Goal: Find specific page/section: Find specific page/section

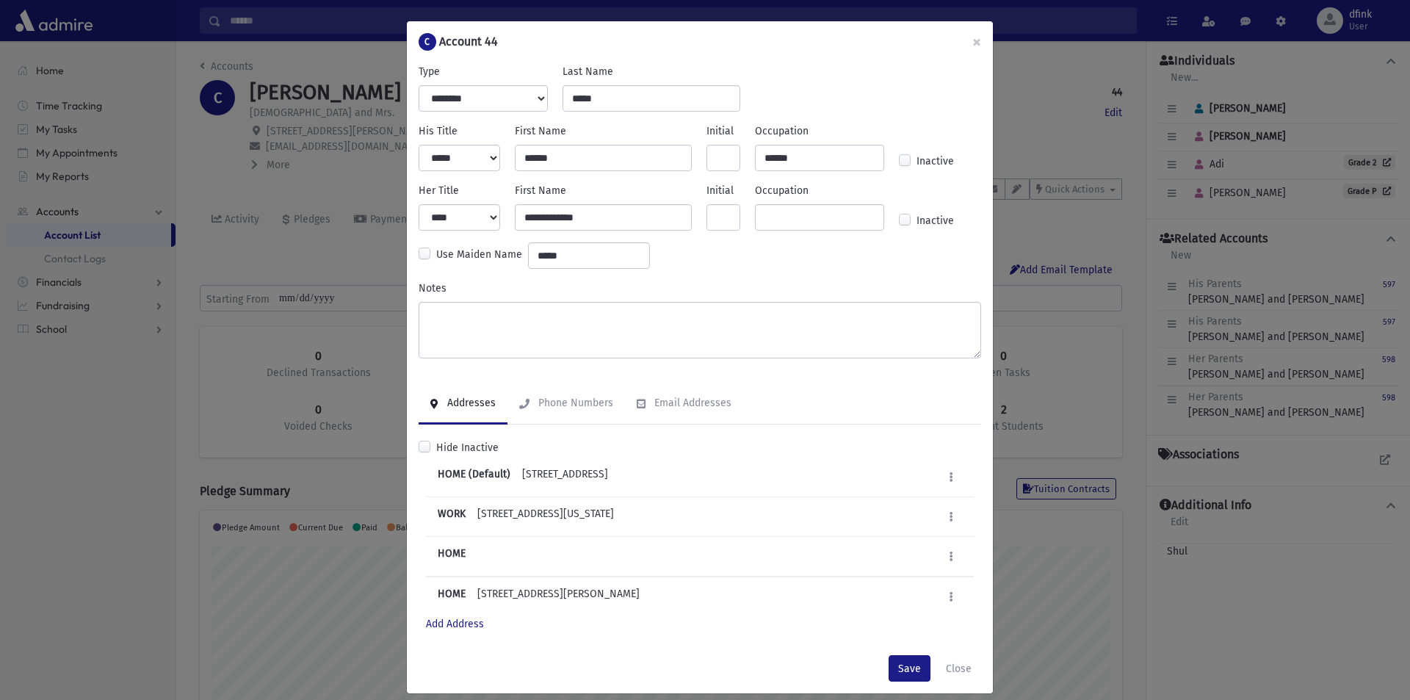
scroll to position [231, 923]
drag, startPoint x: 904, startPoint y: 670, endPoint x: 947, endPoint y: 653, distance: 46.5
click at [905, 669] on button "Save" at bounding box center [910, 668] width 42 height 26
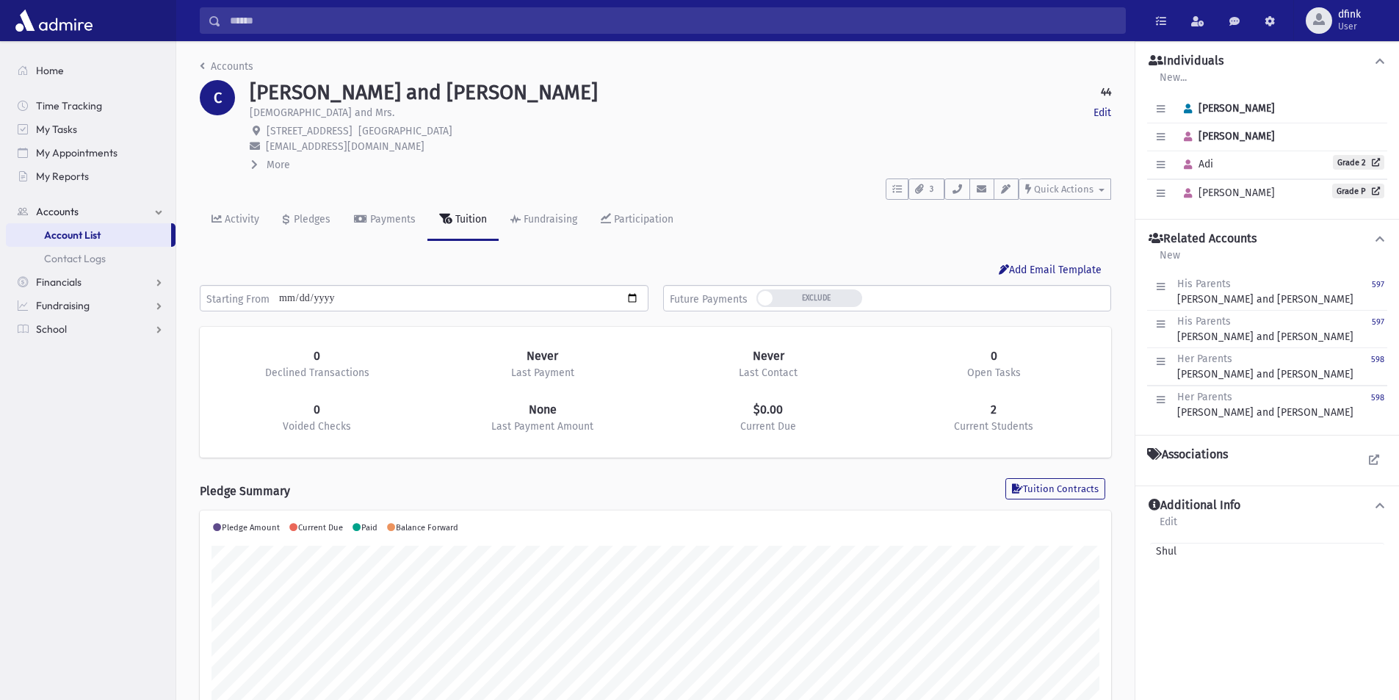
scroll to position [231, 912]
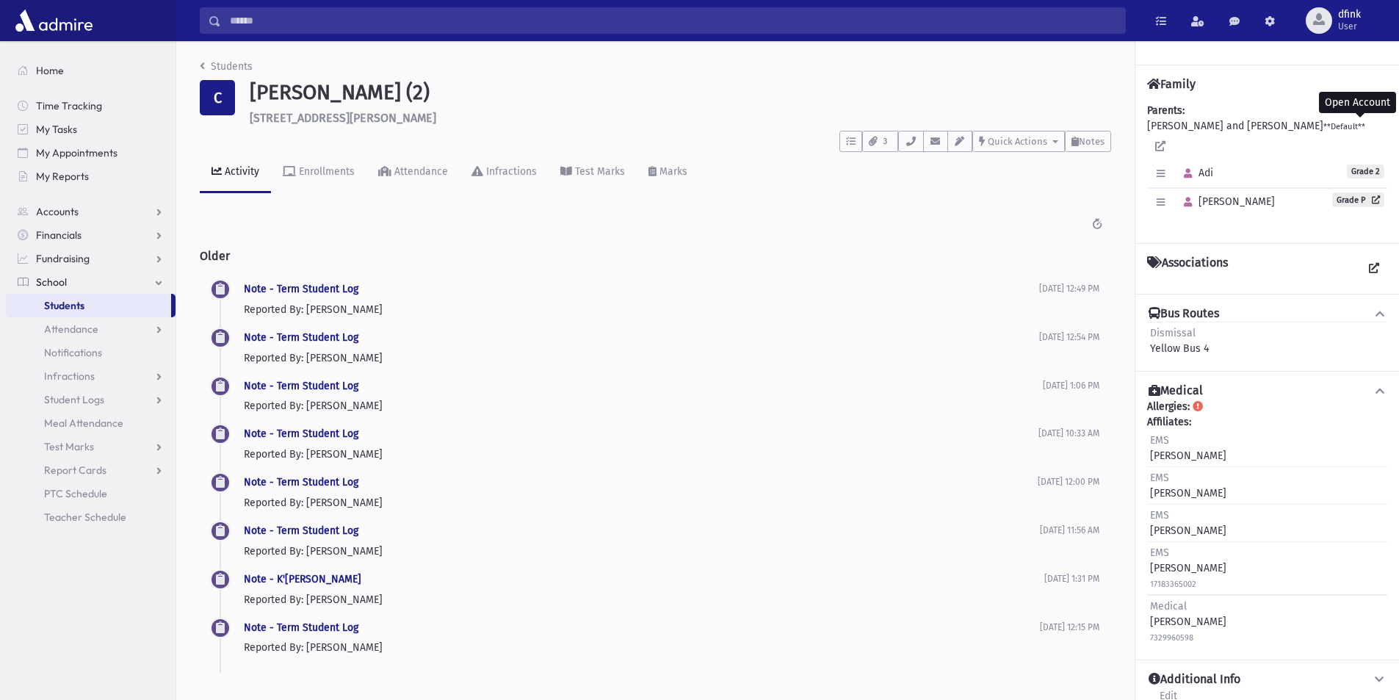
click at [70, 303] on span "Students" at bounding box center [64, 305] width 40 height 13
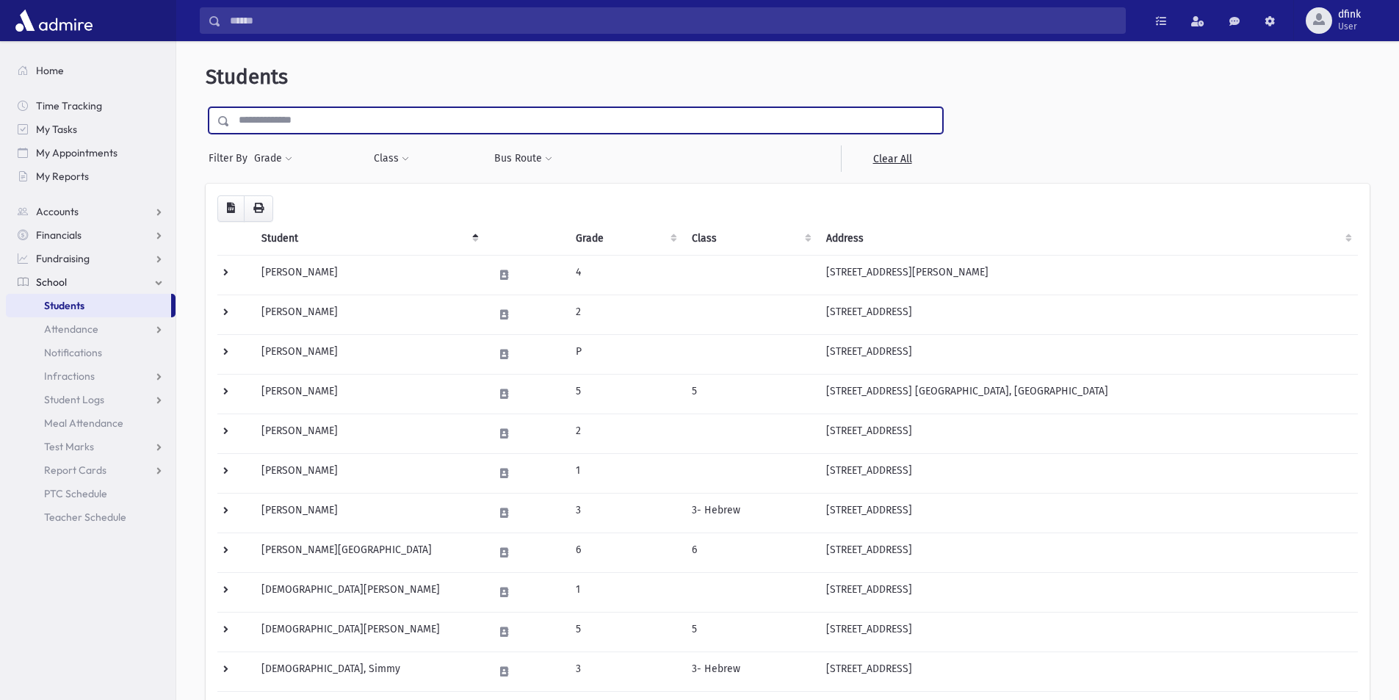
click at [303, 114] on input "text" at bounding box center [586, 120] width 713 height 26
type input "*****"
click at [206, 107] on input "submit" at bounding box center [226, 117] width 41 height 20
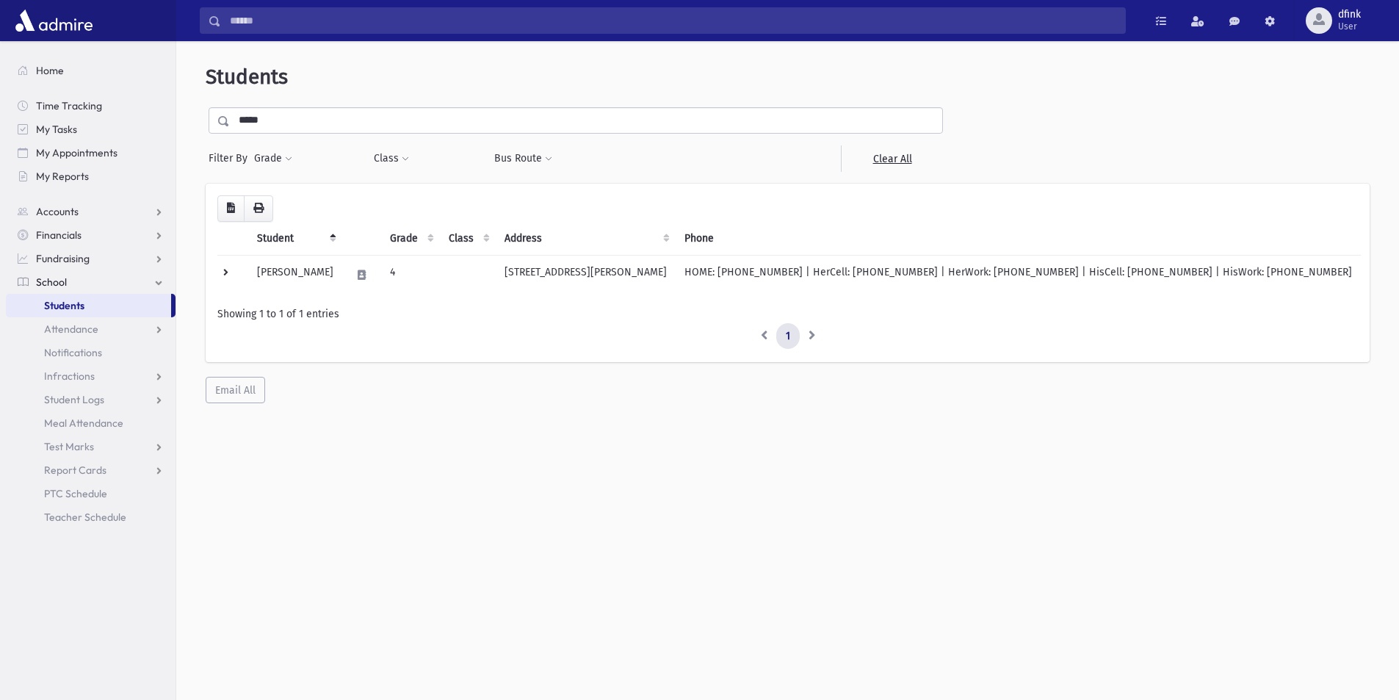
click at [61, 308] on span "Students" at bounding box center [64, 305] width 40 height 13
